Goal: Task Accomplishment & Management: Manage account settings

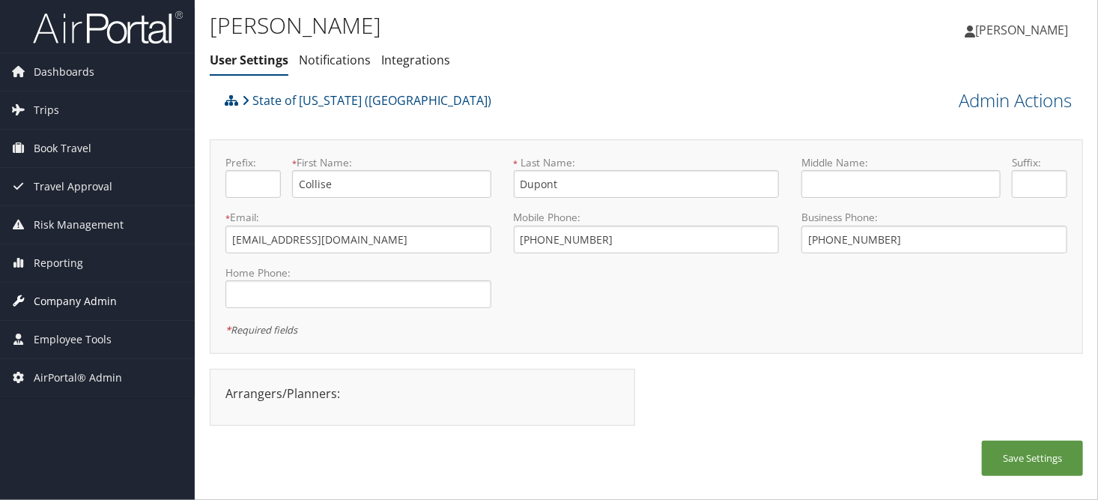
click at [67, 308] on span "Company Admin" at bounding box center [75, 300] width 83 height 37
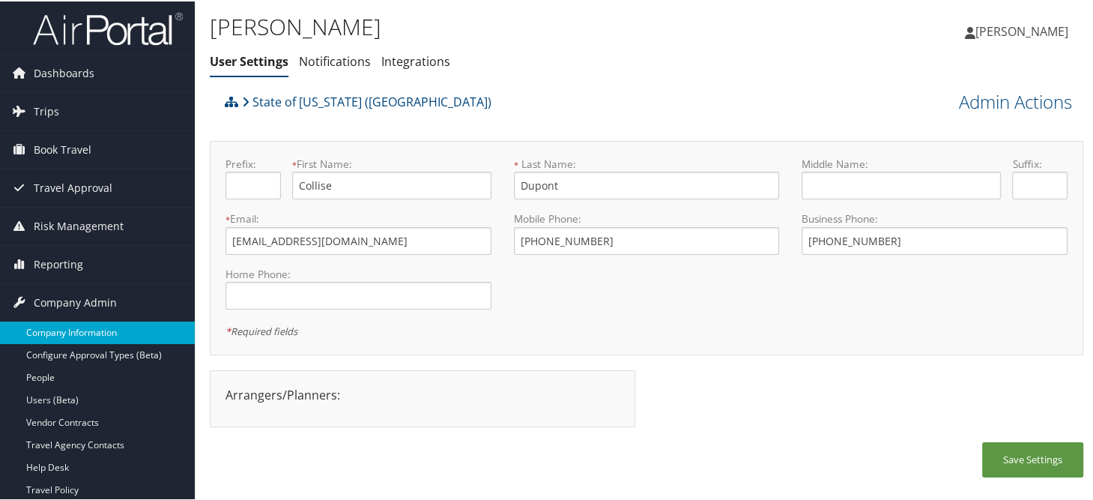
click at [73, 334] on link "Company Information" at bounding box center [97, 331] width 195 height 22
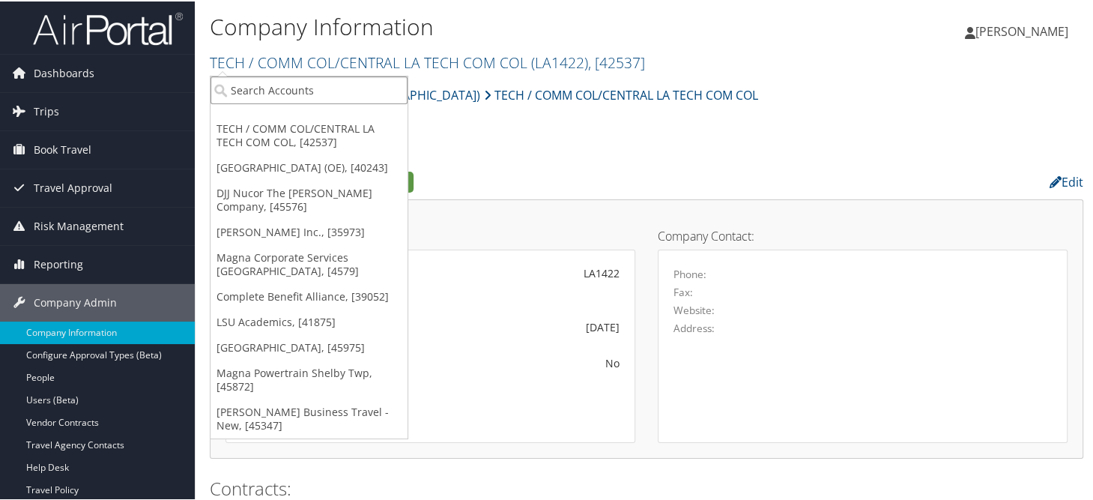
click at [287, 96] on input "search" at bounding box center [309, 89] width 197 height 28
type input "ucla"
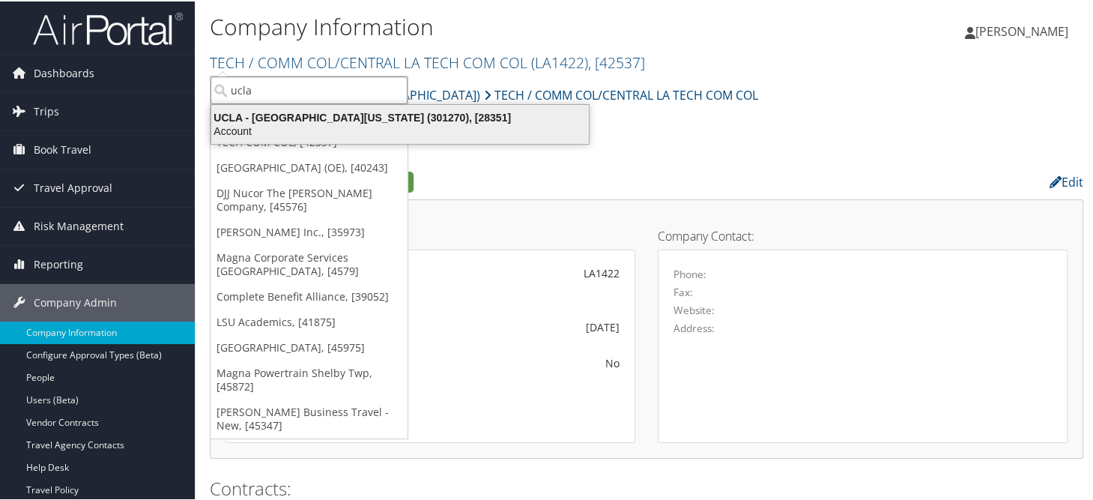
click at [283, 118] on div "UCLA - [GEOGRAPHIC_DATA][US_STATE] (301270), [28351]" at bounding box center [400, 115] width 396 height 13
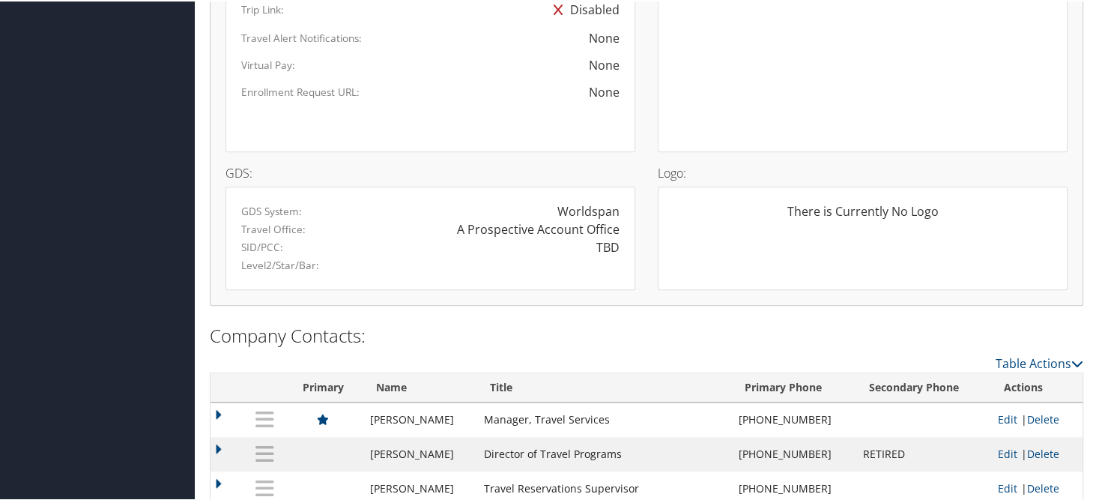
scroll to position [1274, 0]
